Goal: Information Seeking & Learning: Learn about a topic

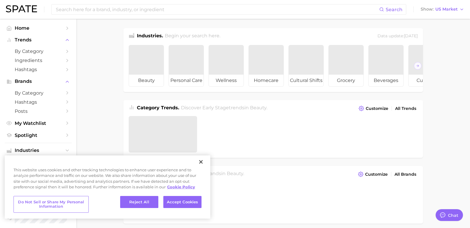
type textarea "x"
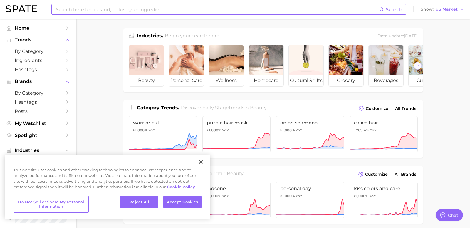
click at [195, 7] on input at bounding box center [217, 9] width 324 height 10
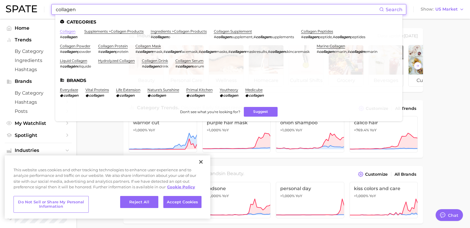
type input "collagen"
click at [73, 31] on link "collagen" at bounding box center [68, 31] width 16 height 4
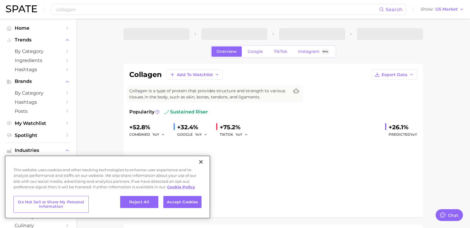
type textarea "x"
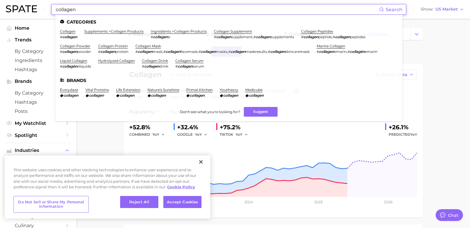
click at [99, 7] on input "collagen" at bounding box center [217, 9] width 324 height 10
click at [120, 31] on link "supplements > collagen products" at bounding box center [113, 31] width 59 height 4
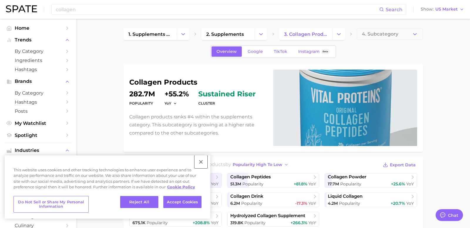
click at [202, 162] on button "Close" at bounding box center [200, 161] width 13 height 13
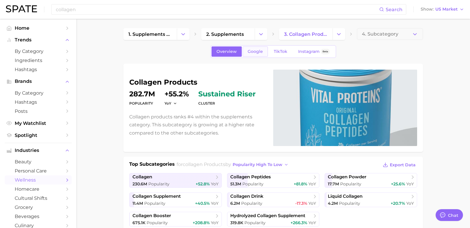
click at [256, 47] on link "Google" at bounding box center [255, 51] width 25 height 10
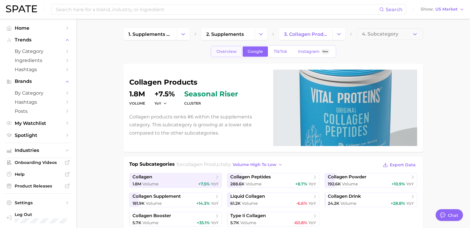
click at [227, 50] on span "Overview" at bounding box center [226, 51] width 20 height 5
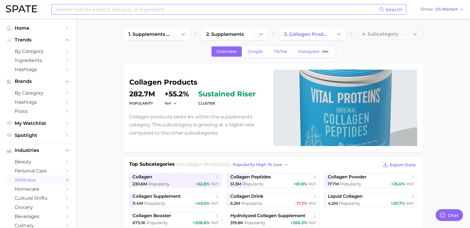
click at [123, 11] on input at bounding box center [217, 9] width 324 height 10
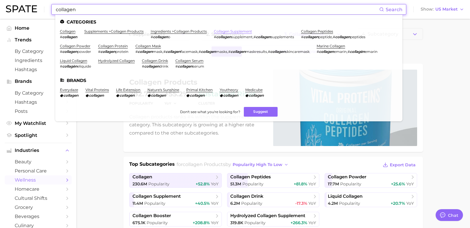
type input "collagen"
click at [245, 31] on link "collagen supplement" at bounding box center [233, 31] width 38 height 4
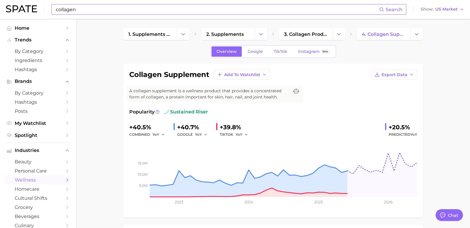
click at [106, 6] on input "collagen" at bounding box center [217, 9] width 324 height 10
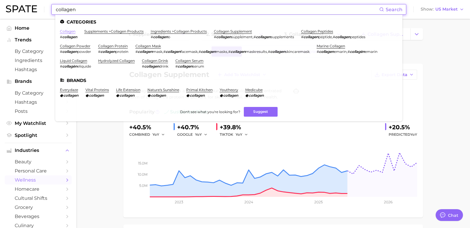
click at [71, 30] on link "collagen" at bounding box center [68, 31] width 16 height 4
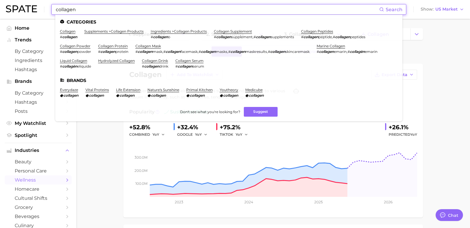
click at [151, 11] on input "collagen" at bounding box center [217, 9] width 324 height 10
click at [122, 31] on link "supplements > collagen products" at bounding box center [113, 31] width 59 height 4
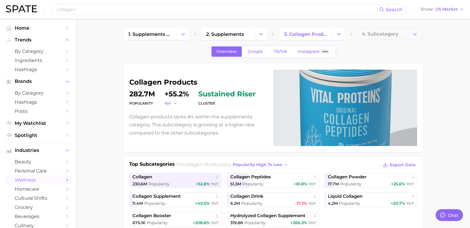
click at [174, 104] on icon "button" at bounding box center [175, 103] width 4 height 4
click at [140, 126] on p "Collagen products ranks #4 within the supplements category. This subcategory is…" at bounding box center [197, 125] width 137 height 24
click at [174, 99] on div "YoY +55.2%" at bounding box center [176, 98] width 24 height 16
click at [172, 101] on button "YoY" at bounding box center [170, 103] width 13 height 5
click at [174, 123] on span "QoQ" at bounding box center [172, 122] width 10 height 5
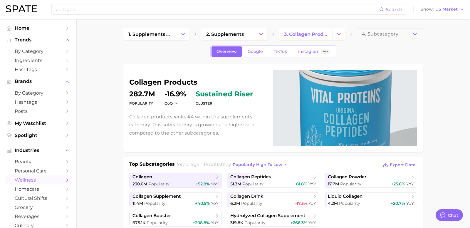
click at [172, 106] on div "collagen products Popularity 282.7m QoQ -16.9% cluster sustained riser Collagen…" at bounding box center [197, 108] width 137 height 58
click at [170, 103] on span "QoQ" at bounding box center [168, 103] width 8 height 5
click at [171, 127] on button "MoM" at bounding box center [196, 132] width 65 height 11
click at [169, 102] on span "MoM" at bounding box center [168, 103] width 9 height 5
click at [169, 111] on span "YoY" at bounding box center [170, 111] width 7 height 5
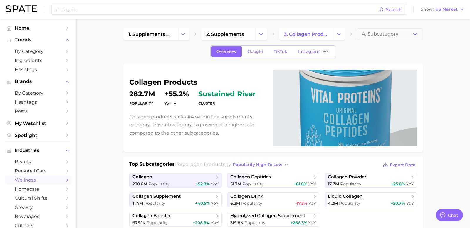
click at [151, 113] on p "Collagen products ranks #4 within the supplements category. This subcategory is…" at bounding box center [197, 125] width 137 height 24
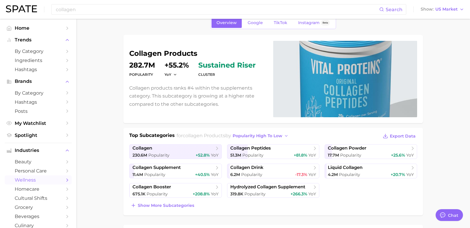
scroll to position [29, 0]
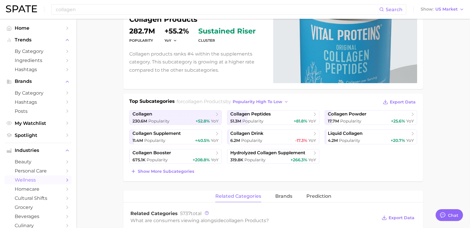
click at [358, 174] on div "Top Subcategories for collagen products by popularity high to low Export Data c…" at bounding box center [273, 138] width 300 height 88
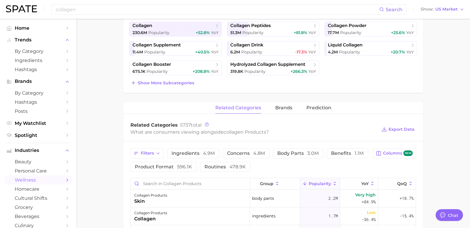
scroll to position [156, 0]
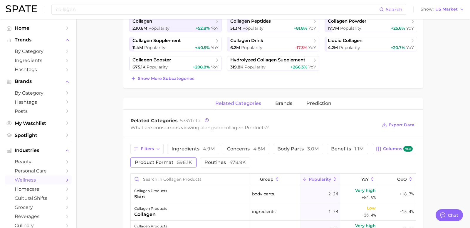
click at [184, 164] on button "product format 596.1k" at bounding box center [163, 162] width 66 height 10
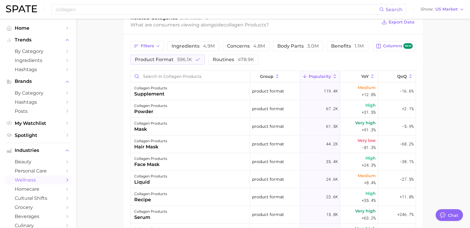
scroll to position [259, 0]
click at [318, 77] on button "Popularity" at bounding box center [320, 75] width 40 height 11
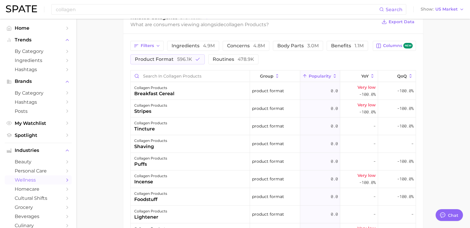
click at [314, 74] on span "Popularity" at bounding box center [320, 76] width 22 height 5
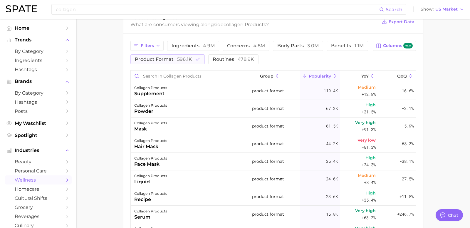
click at [105, 129] on main "1. supplements & ingestibles 2. supplements 3. collagen products 4. Subcategory…" at bounding box center [273, 47] width 394 height 575
